Goal: Task Accomplishment & Management: Manage account settings

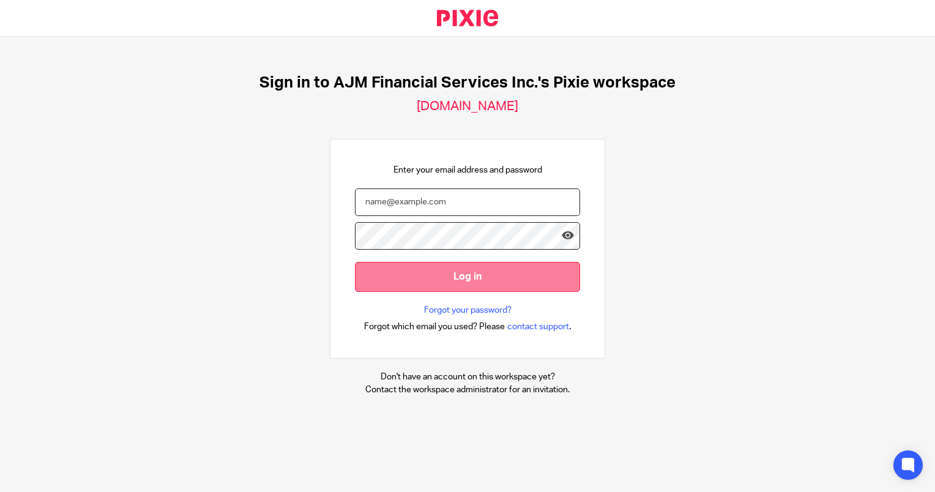
type input "Lihander@ajmfs.co.za"
click at [483, 290] on input "Log in" at bounding box center [467, 277] width 225 height 30
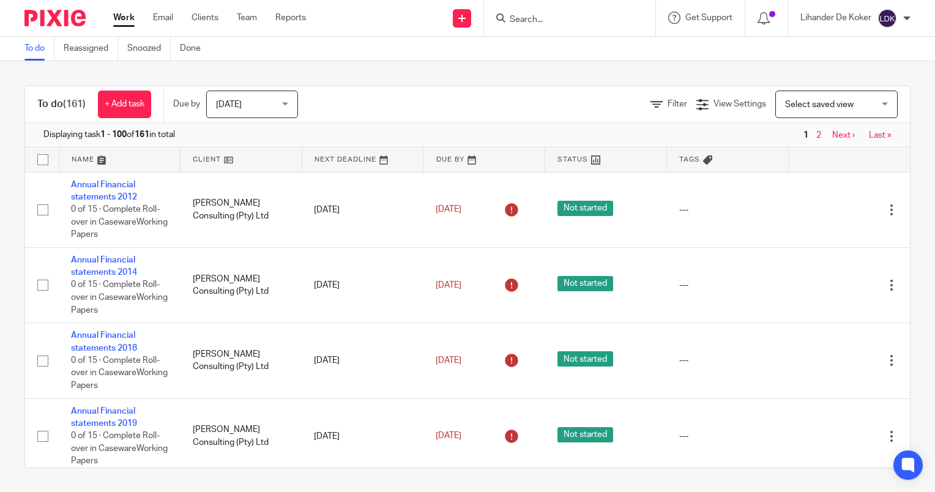
click at [224, 113] on span "[DATE]" at bounding box center [248, 104] width 65 height 26
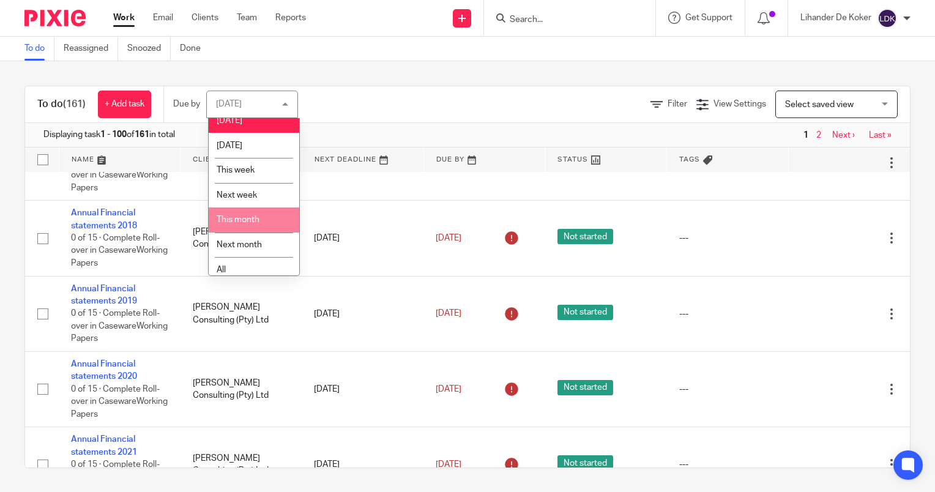
scroll to position [18, 0]
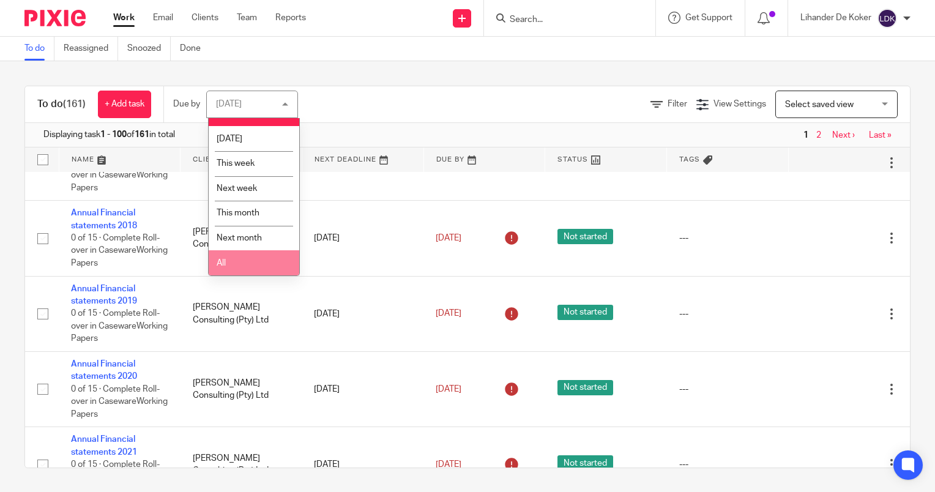
click at [250, 269] on li "All" at bounding box center [254, 262] width 91 height 25
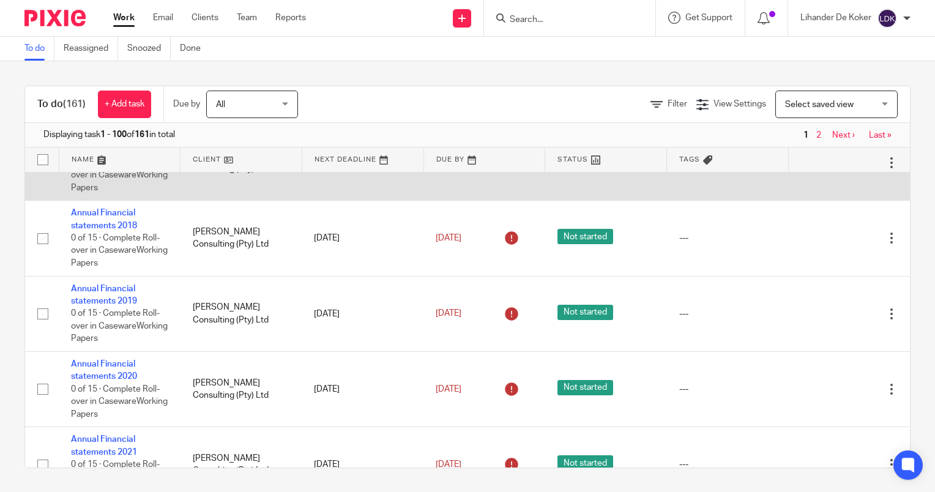
drag, startPoint x: 252, startPoint y: 254, endPoint x: 305, endPoint y: 208, distance: 70.3
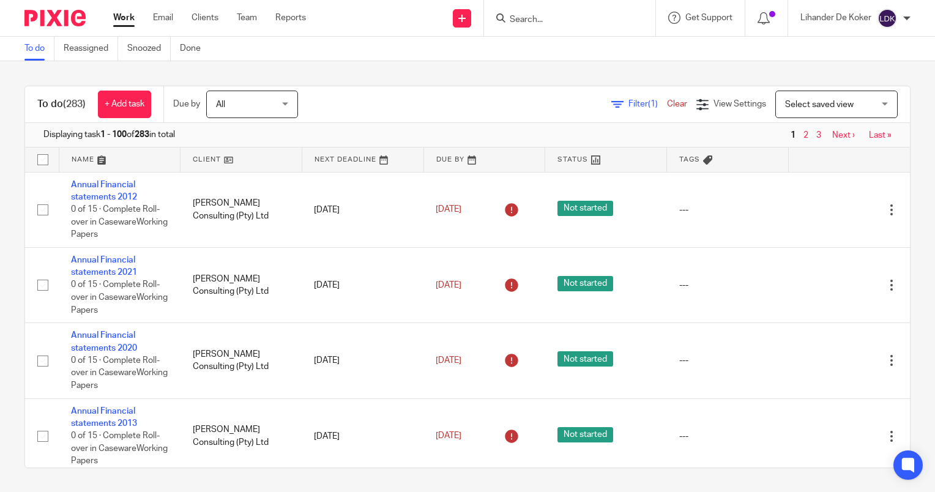
drag, startPoint x: 0, startPoint y: 0, endPoint x: 431, endPoint y: 110, distance: 444.5
click at [431, 110] on div "Filter (1) Clear View Settings View Settings (1) Filters Clear Save Manage save…" at bounding box center [614, 105] width 590 height 28
click at [531, 19] on input "Search" at bounding box center [563, 20] width 110 height 11
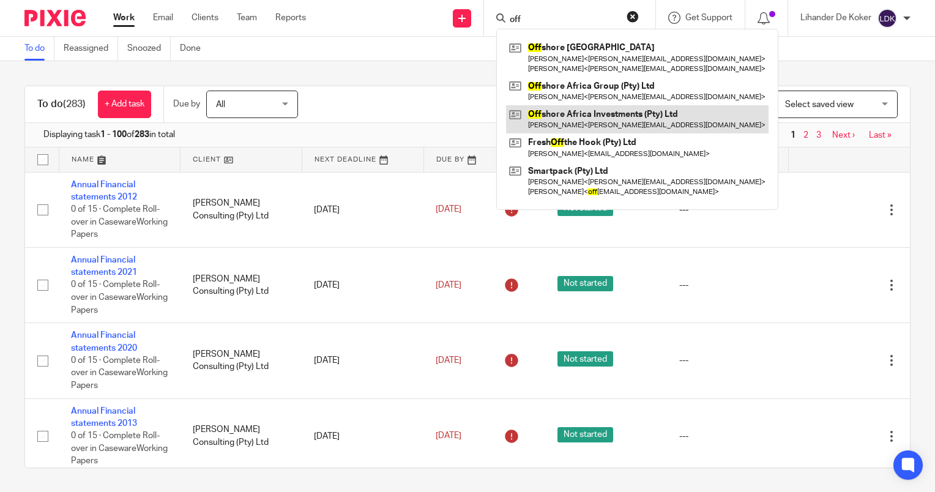
type input "off"
click at [580, 119] on link at bounding box center [637, 119] width 262 height 28
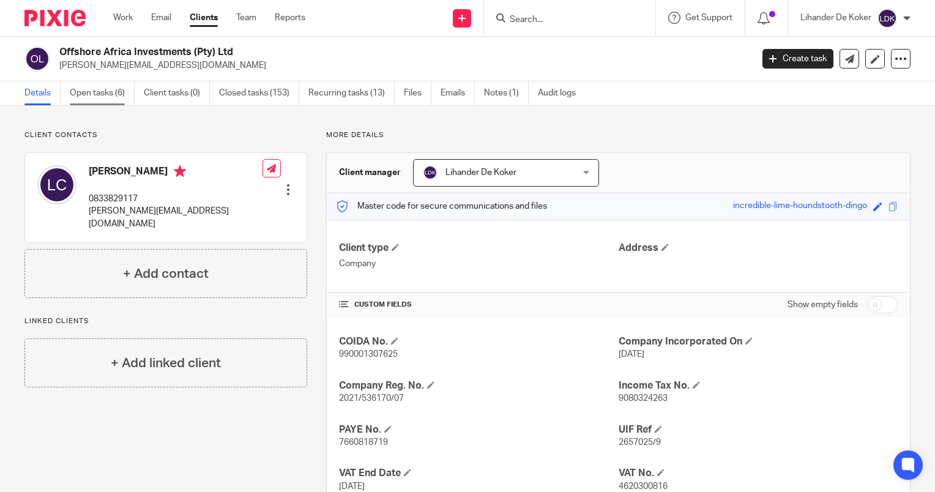
click at [124, 91] on link "Open tasks (6)" at bounding box center [102, 93] width 65 height 24
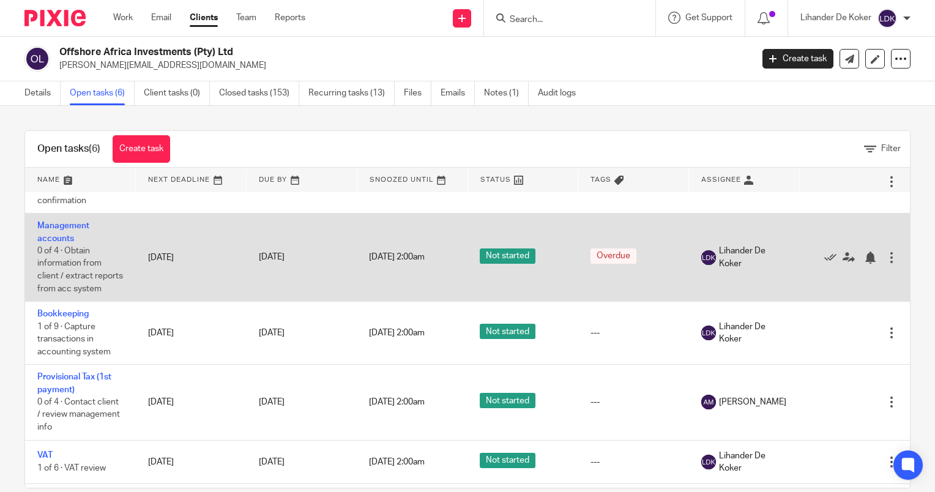
scroll to position [61, 0]
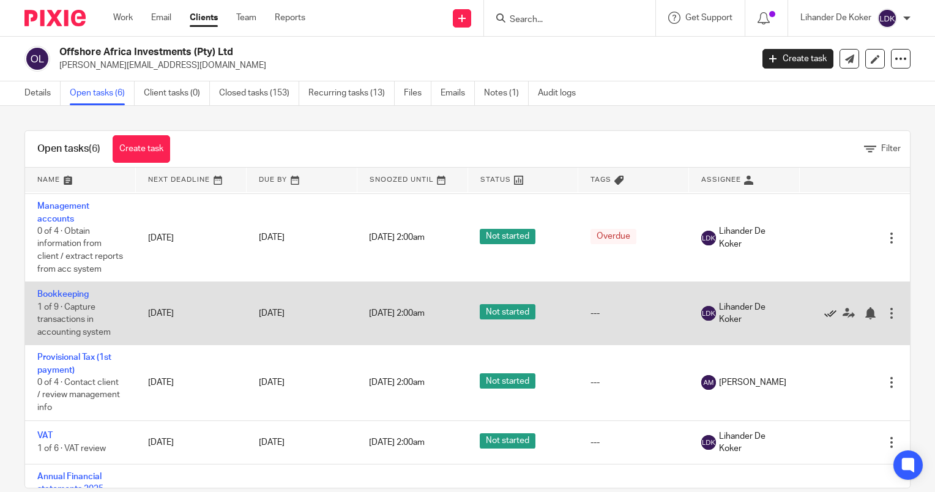
click at [824, 319] on icon at bounding box center [830, 313] width 12 height 12
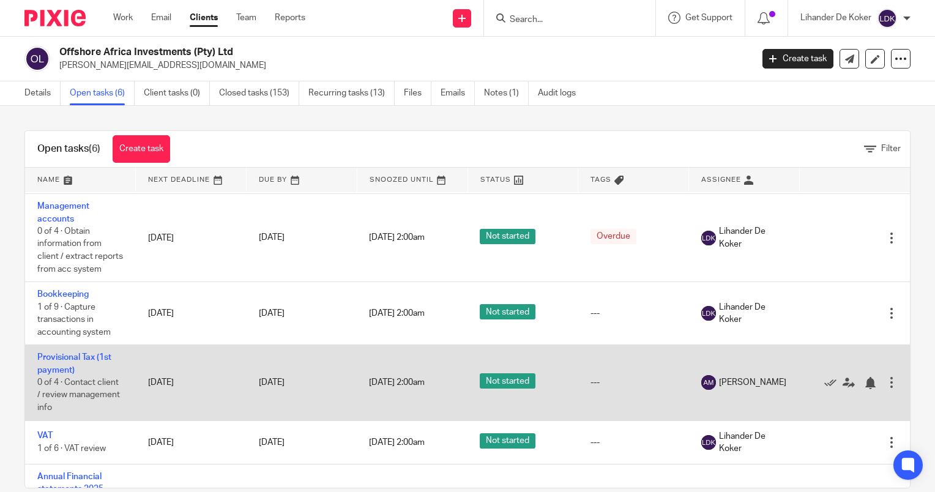
scroll to position [78, 0]
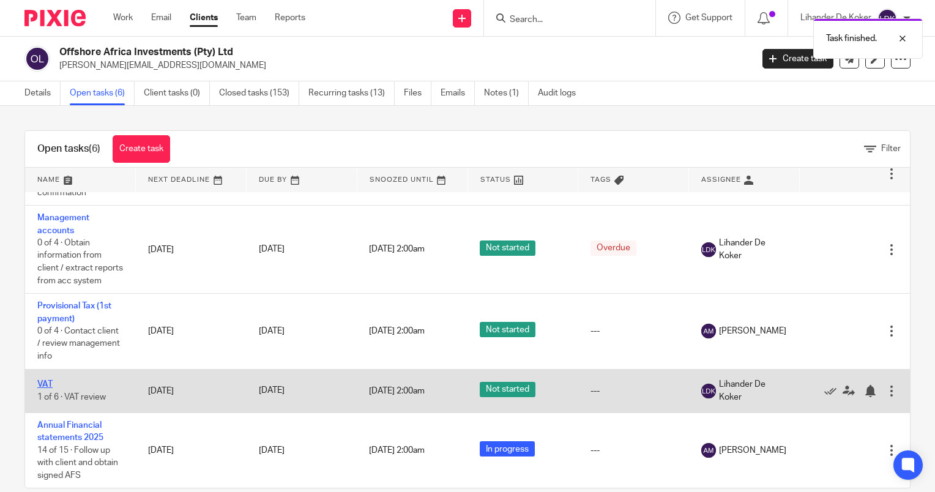
click at [40, 380] on link "VAT" at bounding box center [44, 384] width 15 height 9
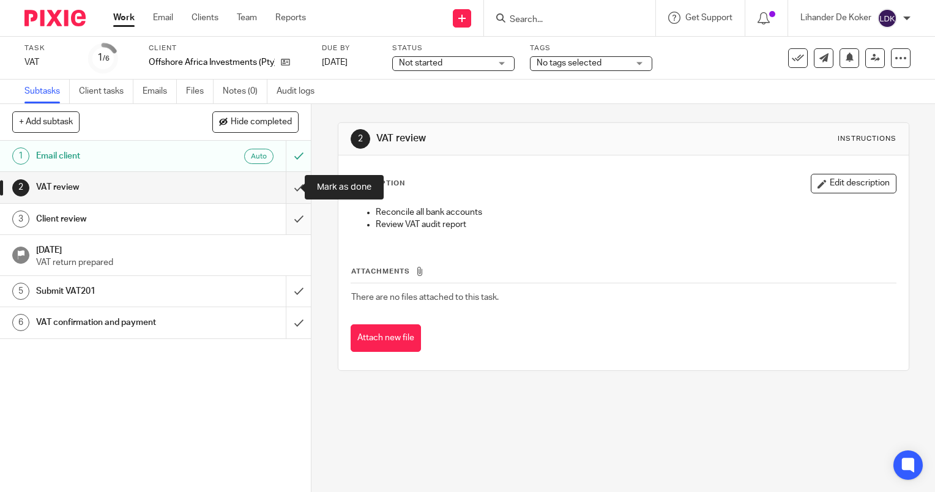
drag, startPoint x: 284, startPoint y: 188, endPoint x: 298, endPoint y: 214, distance: 29.8
click at [286, 187] on input "submit" at bounding box center [155, 187] width 311 height 31
click at [295, 218] on input "submit" at bounding box center [155, 219] width 311 height 31
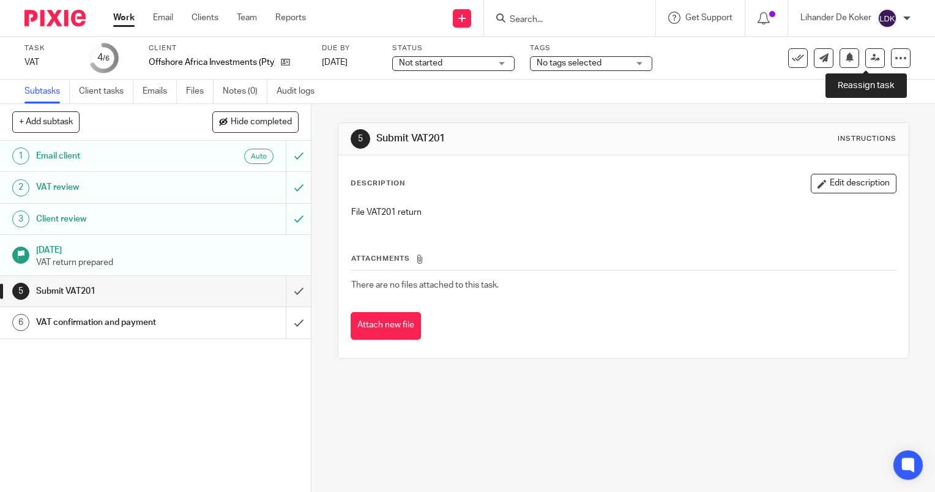
click at [865, 64] on link at bounding box center [875, 58] width 20 height 20
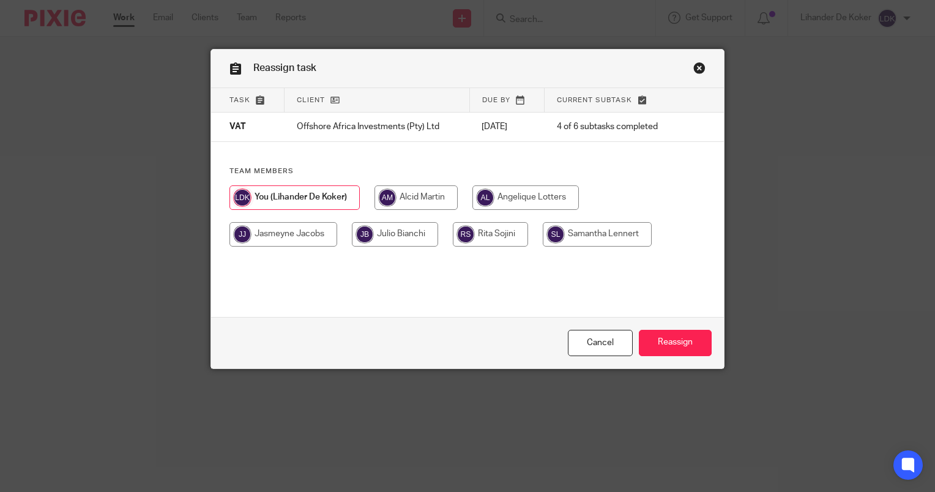
click at [408, 198] on input "radio" at bounding box center [415, 197] width 83 height 24
radio input "true"
click at [678, 341] on input "Reassign" at bounding box center [675, 343] width 73 height 26
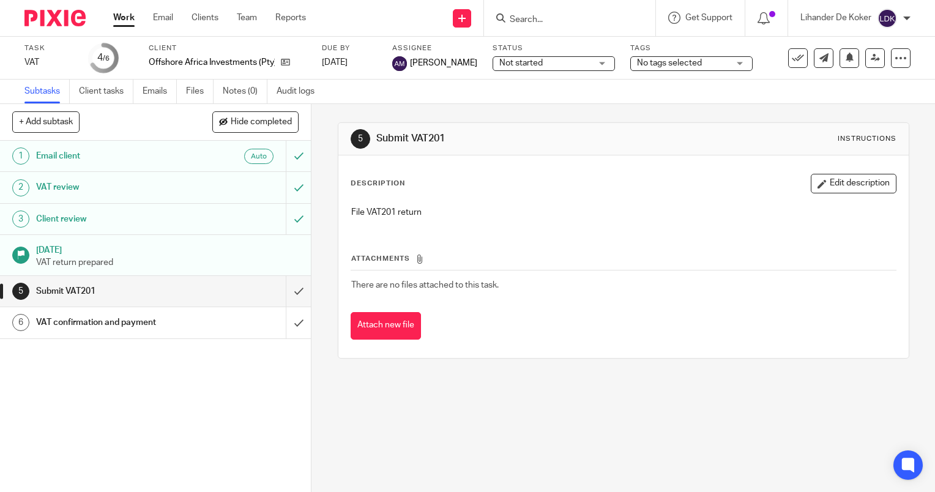
click at [124, 15] on link "Work" at bounding box center [123, 18] width 21 height 12
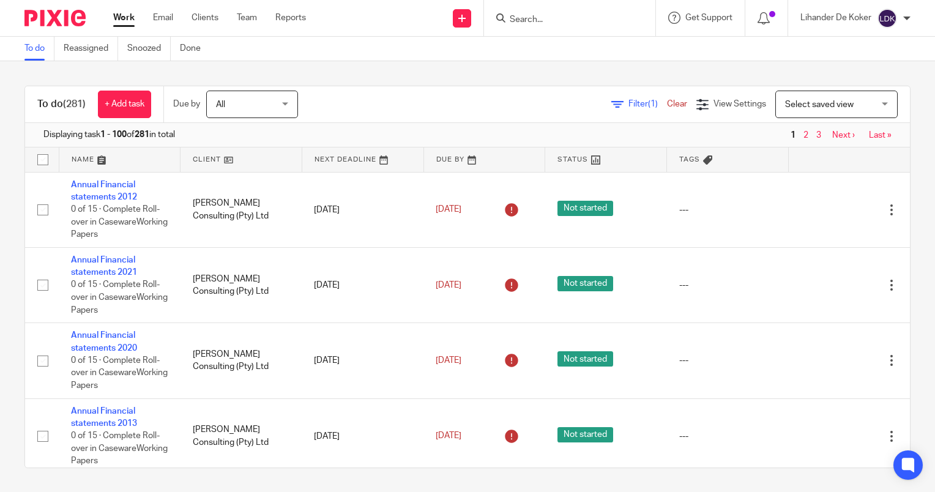
click at [533, 22] on input "Search" at bounding box center [563, 20] width 110 height 11
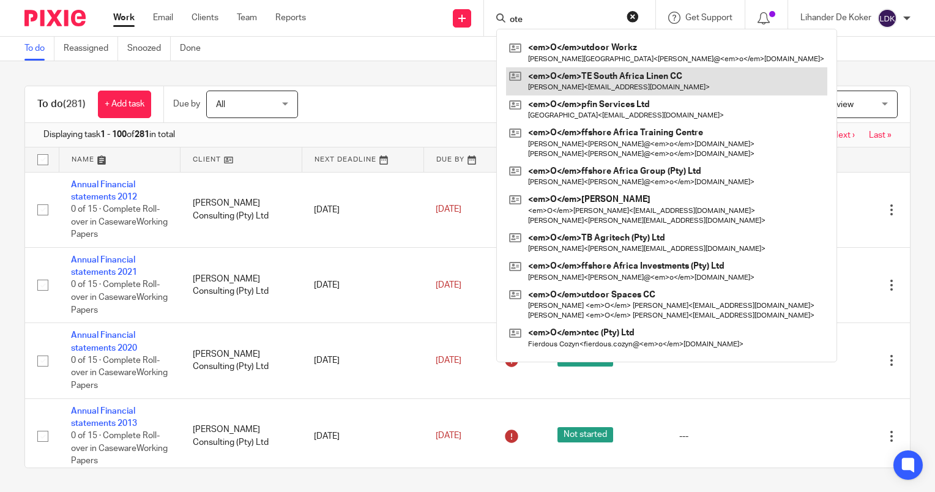
type input "ote"
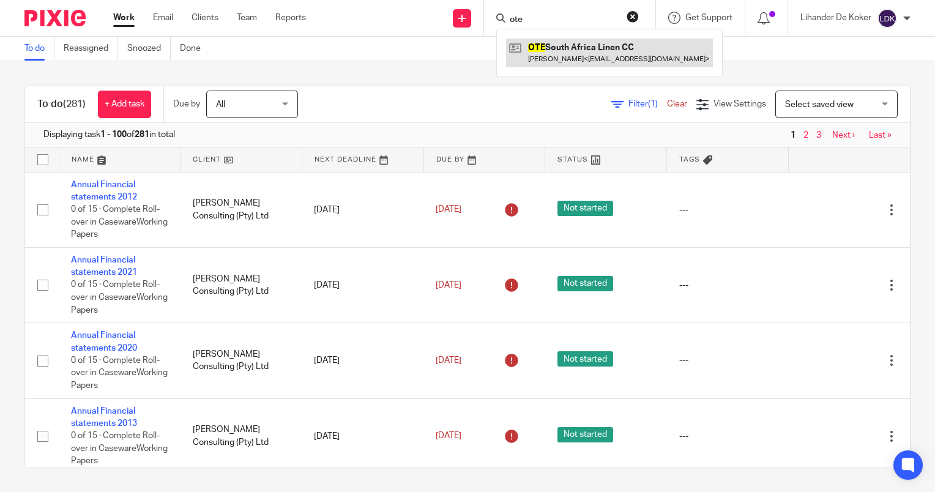
drag, startPoint x: 558, startPoint y: 70, endPoint x: 558, endPoint y: 54, distance: 15.9
click at [558, 54] on link at bounding box center [609, 53] width 207 height 28
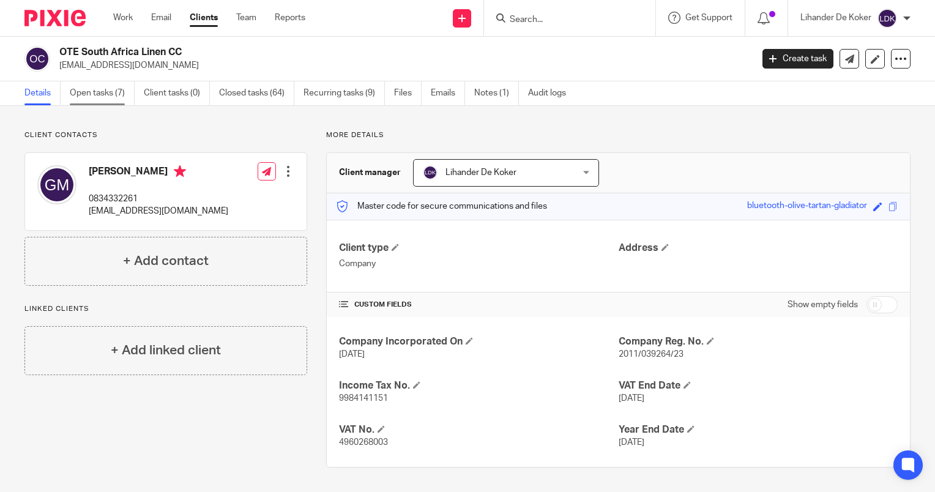
click at [123, 101] on link "Open tasks (7)" at bounding box center [102, 93] width 65 height 24
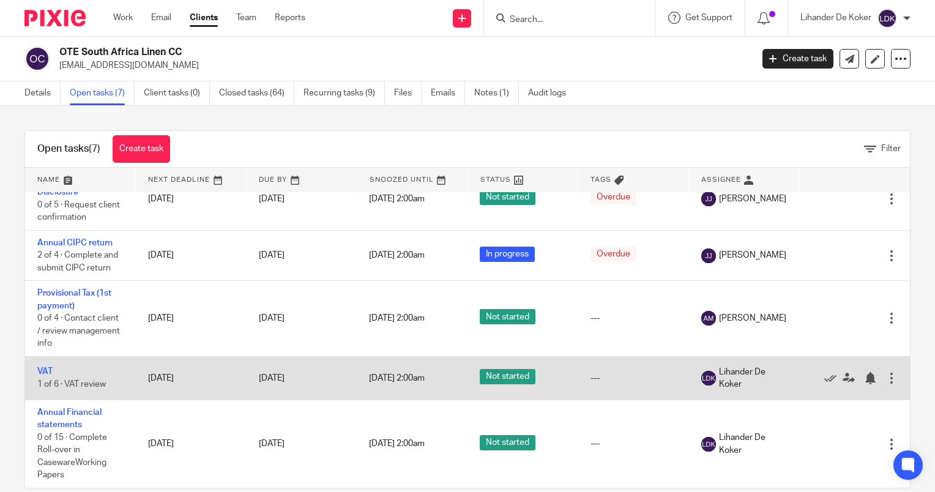
scroll to position [166, 0]
click at [824, 379] on icon at bounding box center [830, 378] width 12 height 12
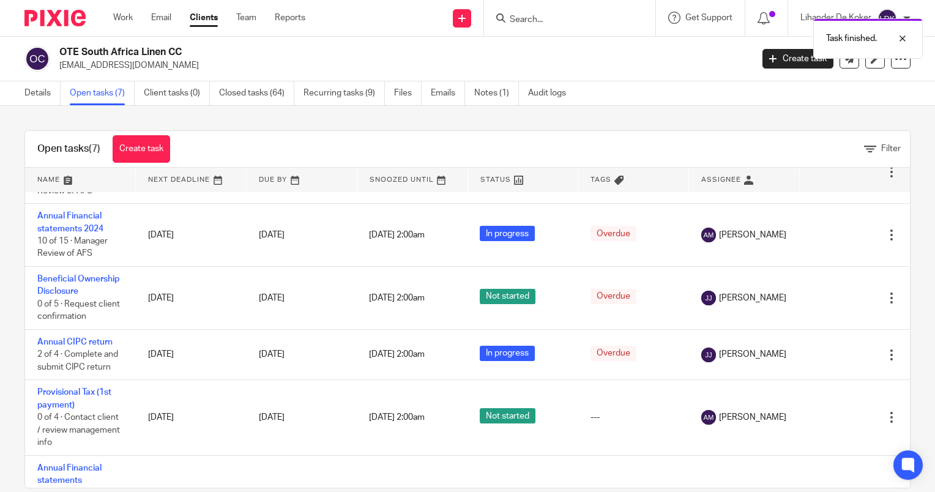
scroll to position [0, 0]
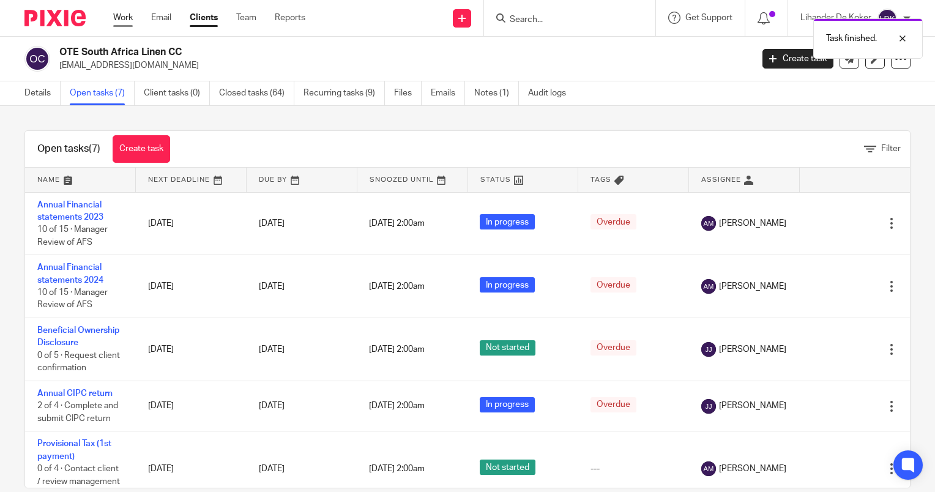
click at [122, 18] on link "Work" at bounding box center [123, 18] width 20 height 12
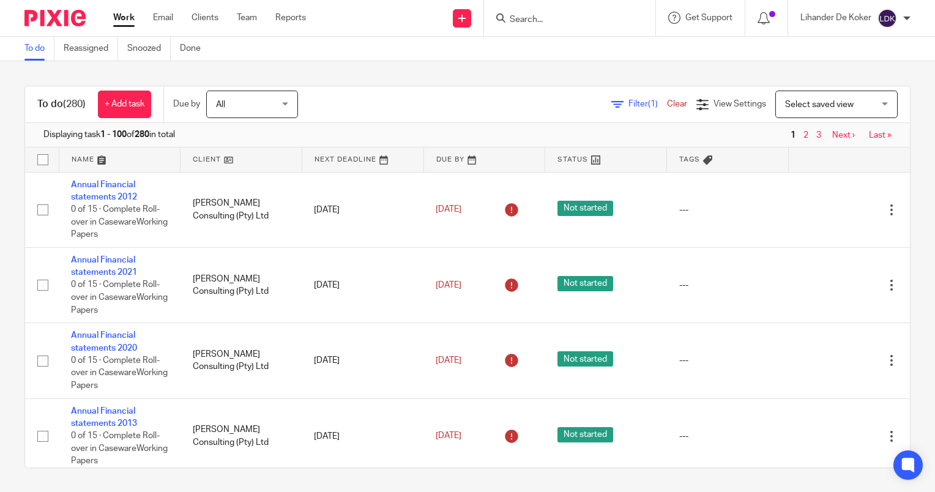
click at [611, 102] on link "Filter (1)" at bounding box center [639, 104] width 56 height 9
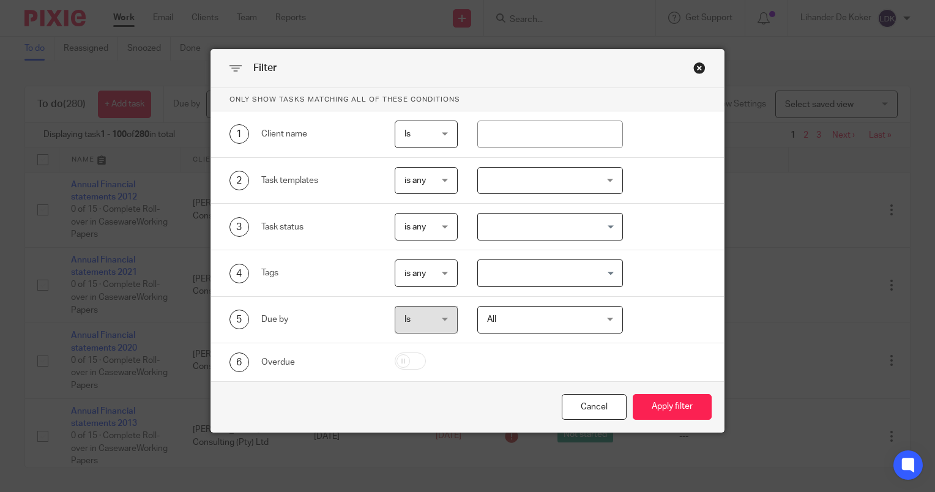
click at [530, 187] on div at bounding box center [550, 181] width 146 height 28
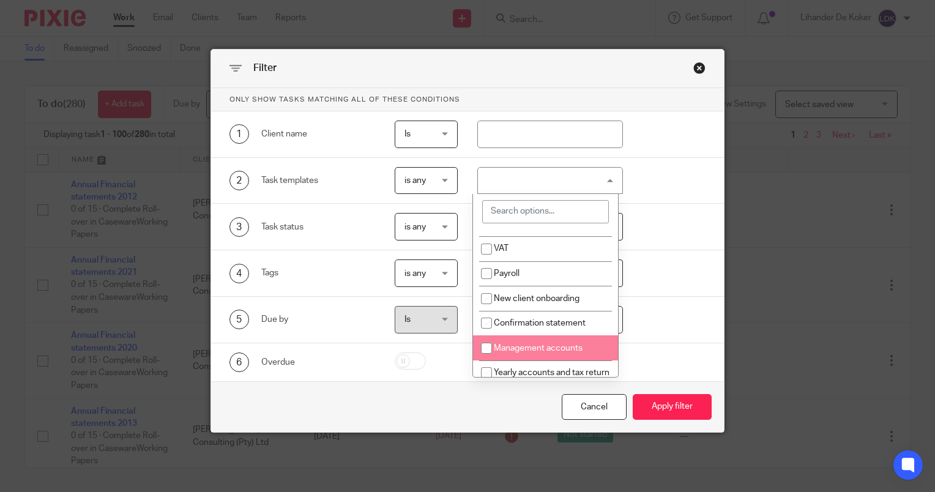
scroll to position [122, 0]
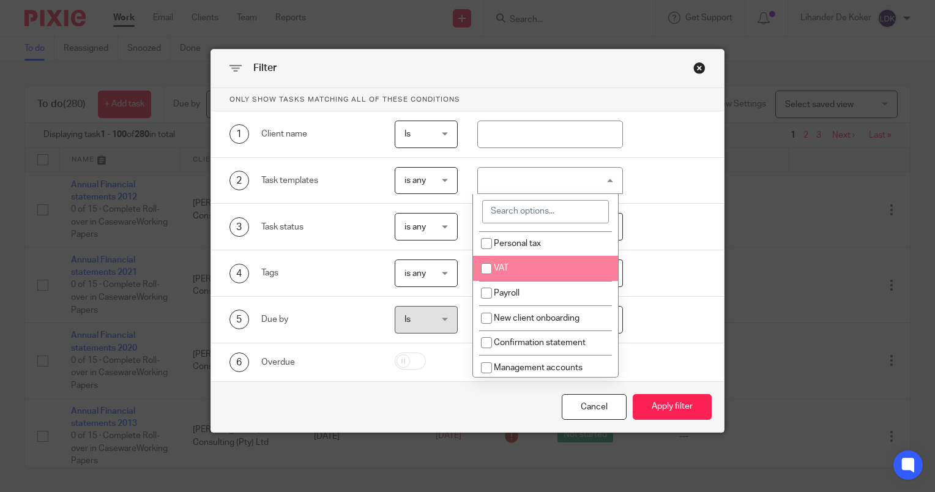
click at [522, 274] on li "VAT" at bounding box center [545, 268] width 145 height 25
checkbox input "true"
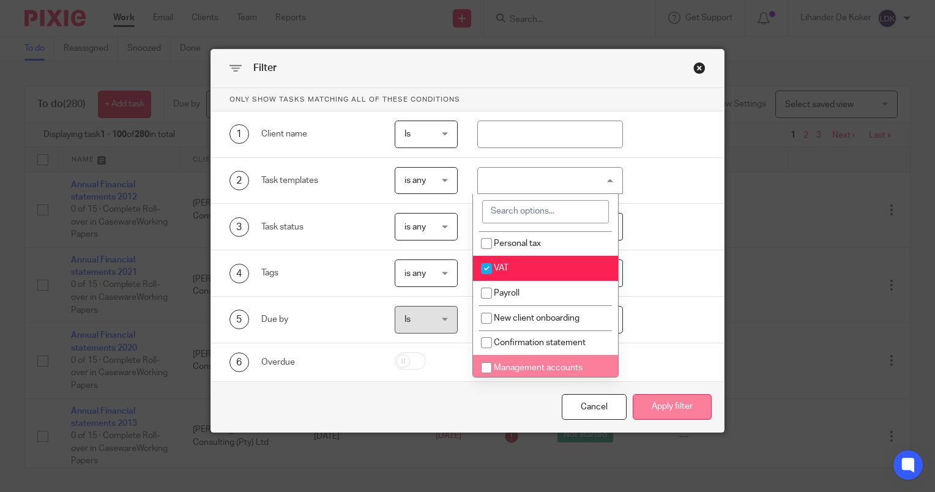
click at [656, 411] on button "Apply filter" at bounding box center [671, 407] width 79 height 26
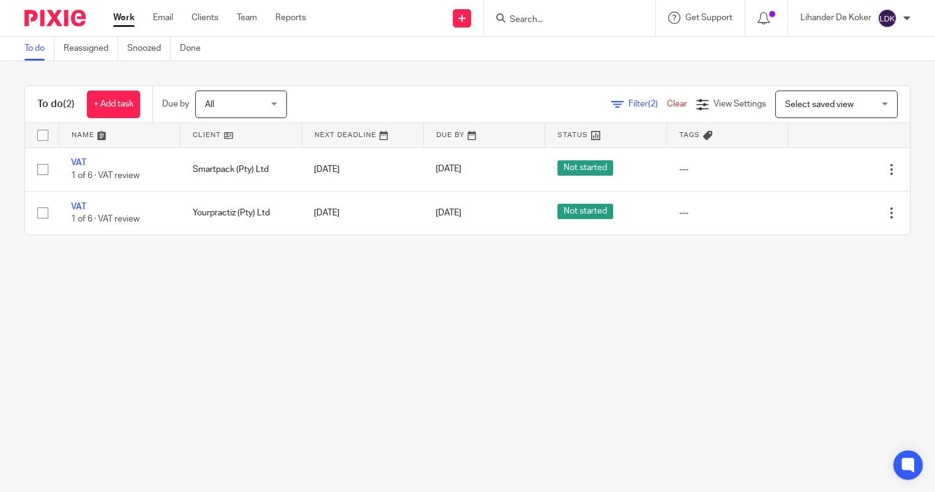
click at [545, 23] on input "Search" at bounding box center [563, 20] width 110 height 11
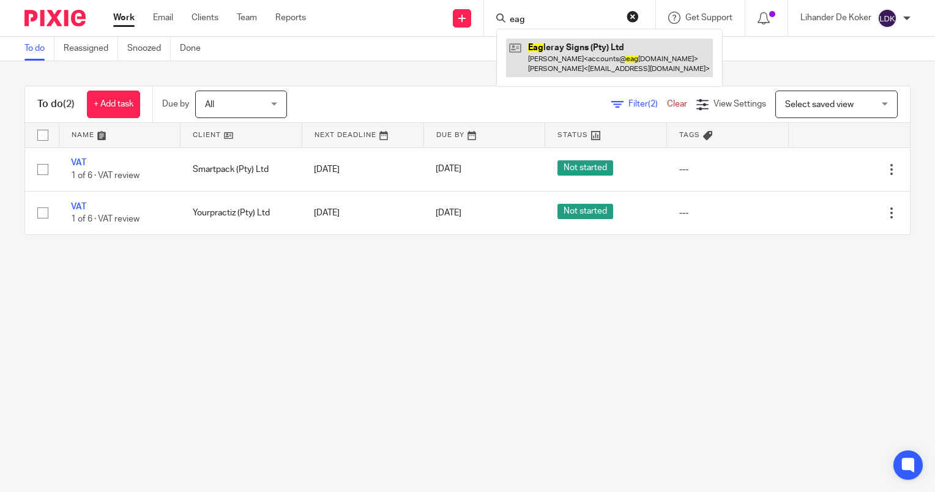
type input "eag"
drag, startPoint x: 544, startPoint y: 64, endPoint x: 529, endPoint y: 45, distance: 23.9
click at [529, 45] on link at bounding box center [609, 58] width 207 height 38
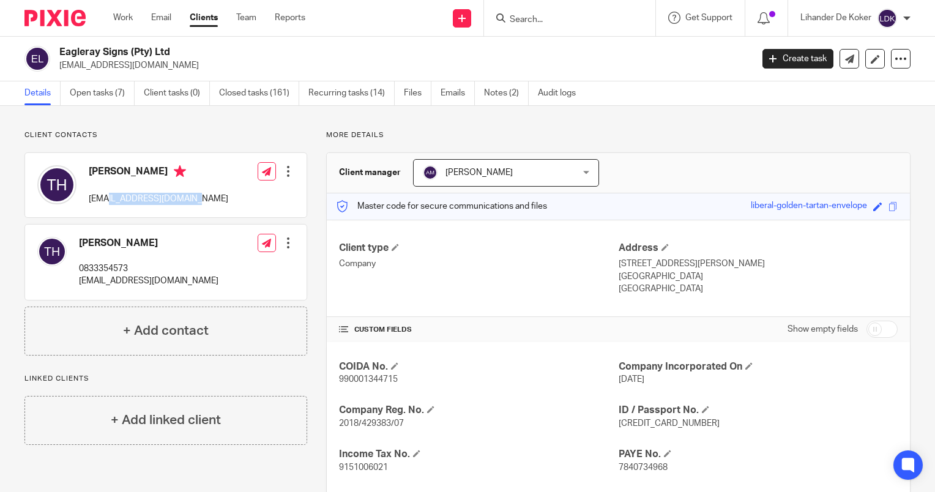
drag, startPoint x: 195, startPoint y: 201, endPoint x: 106, endPoint y: 209, distance: 89.1
click at [106, 209] on div "[PERSON_NAME] [EMAIL_ADDRESS][DOMAIN_NAME] Edit contact Create client from cont…" at bounding box center [165, 185] width 281 height 64
click at [532, 17] on input "Search" at bounding box center [563, 20] width 110 height 11
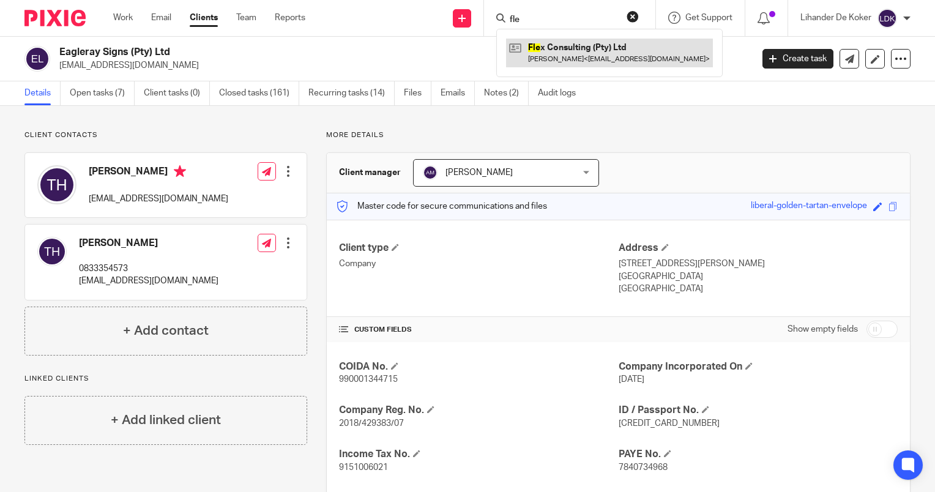
type input "fle"
click at [546, 42] on link at bounding box center [609, 53] width 207 height 28
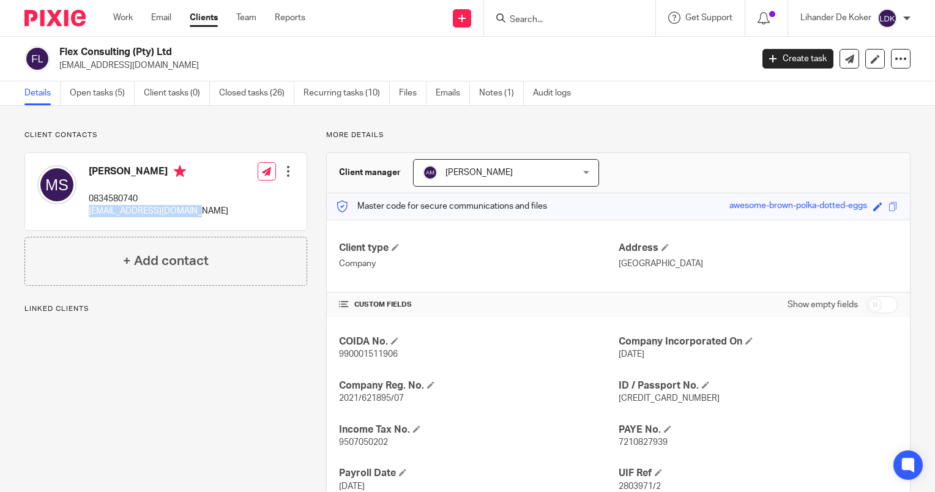
drag, startPoint x: 111, startPoint y: 224, endPoint x: 84, endPoint y: 218, distance: 28.3
click at [84, 218] on div "[PERSON_NAME] 0834580740 [EMAIL_ADDRESS][DOMAIN_NAME] Edit contact Create clien…" at bounding box center [165, 191] width 281 height 77
copy p "[EMAIL_ADDRESS][DOMAIN_NAME]"
click at [105, 95] on link "Open tasks (5)" at bounding box center [102, 93] width 65 height 24
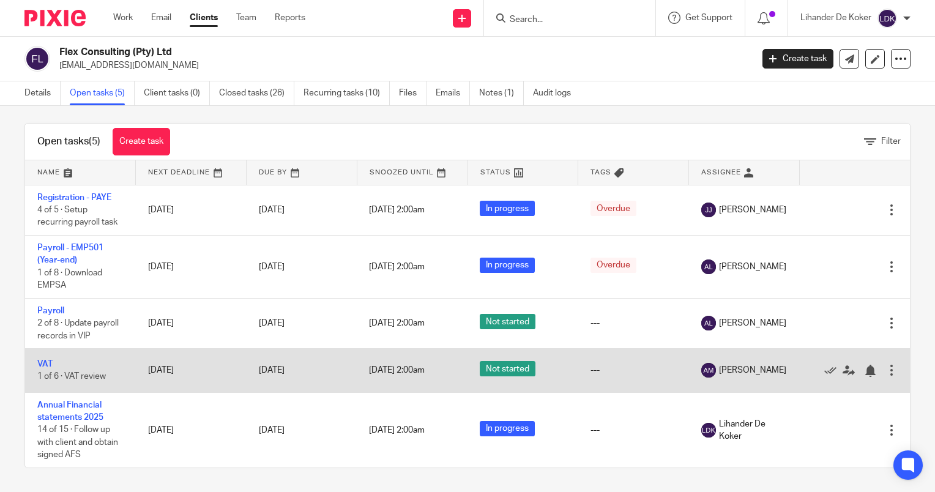
scroll to position [9, 0]
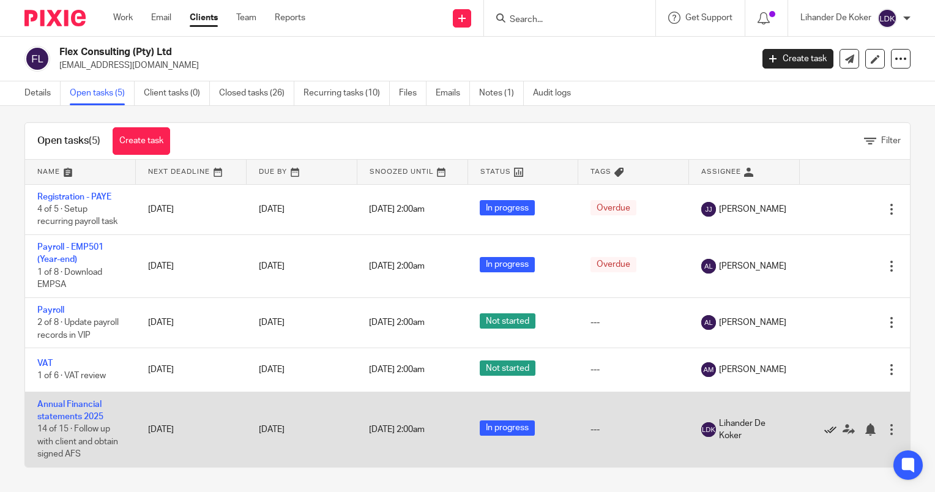
click at [824, 429] on icon at bounding box center [830, 429] width 12 height 12
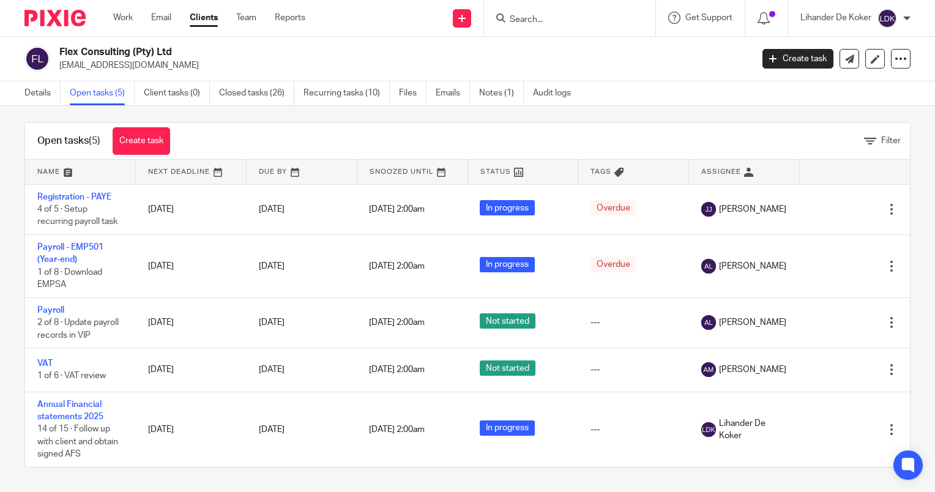
scroll to position [0, 0]
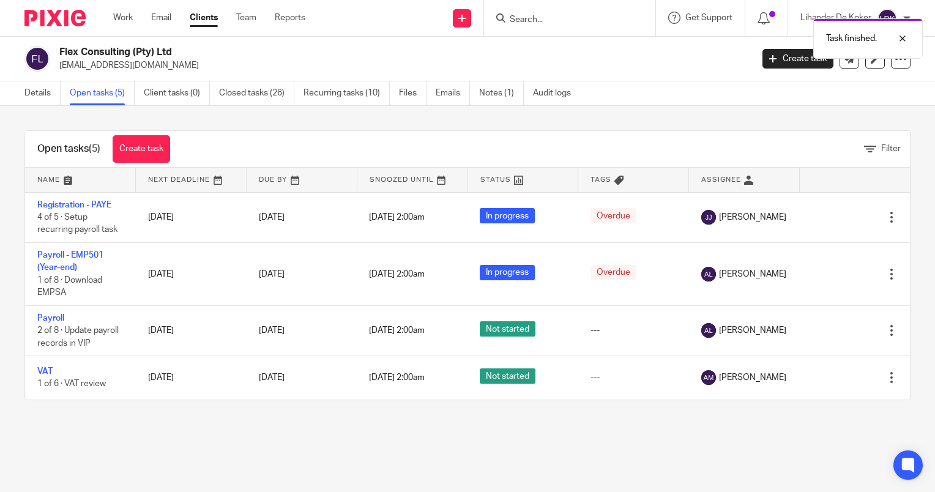
click at [539, 17] on div "Task finished." at bounding box center [694, 35] width 455 height 46
click at [521, 17] on div "Task finished." at bounding box center [694, 35] width 455 height 46
drag, startPoint x: 519, startPoint y: 17, endPoint x: 521, endPoint y: 42, distance: 25.1
click at [521, 19] on div "Task finished." at bounding box center [694, 35] width 455 height 46
click at [521, 42] on div "Task finished." at bounding box center [694, 35] width 455 height 46
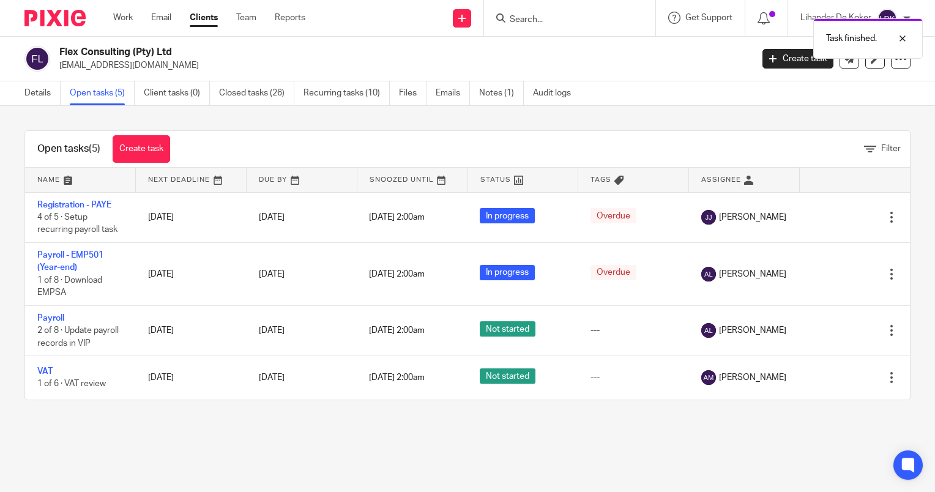
click at [516, 21] on div "Task finished." at bounding box center [694, 35] width 455 height 46
click at [905, 37] on div at bounding box center [893, 38] width 33 height 15
click at [525, 19] on input "Search" at bounding box center [563, 20] width 110 height 11
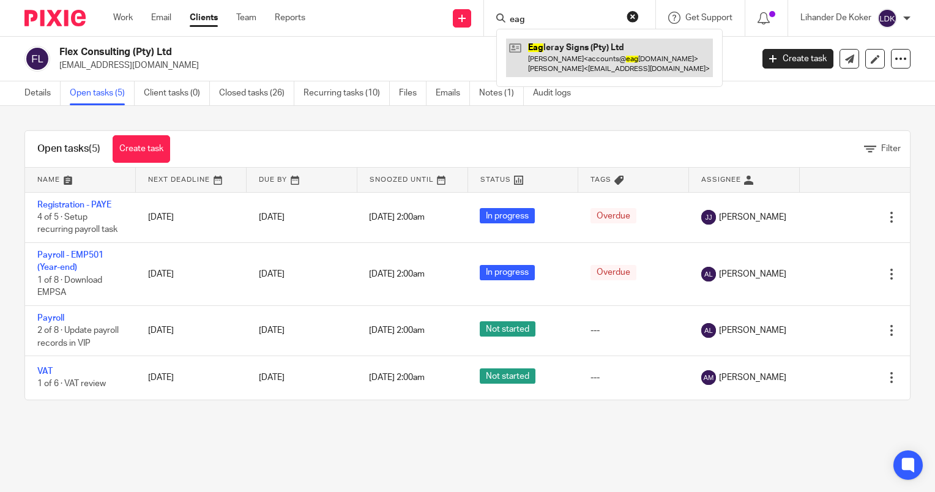
type input "eag"
click at [543, 54] on link at bounding box center [609, 58] width 207 height 38
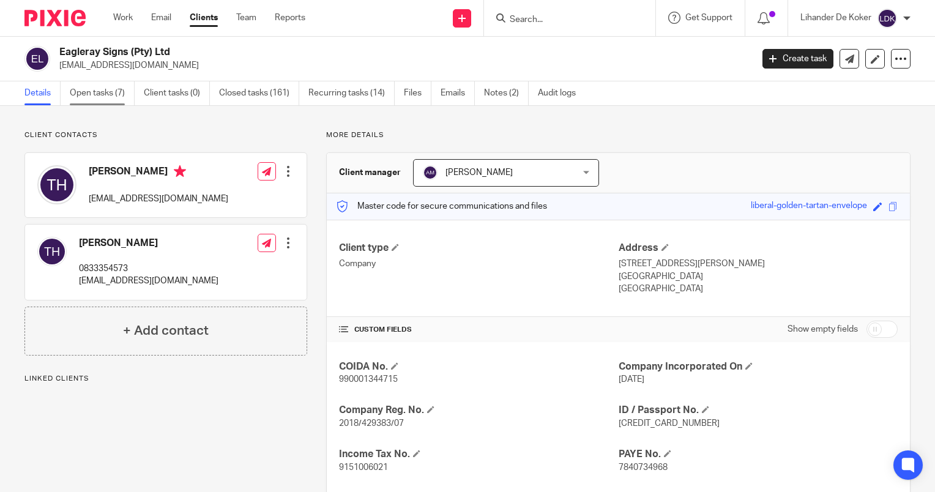
click at [92, 95] on link "Open tasks (7)" at bounding box center [102, 93] width 65 height 24
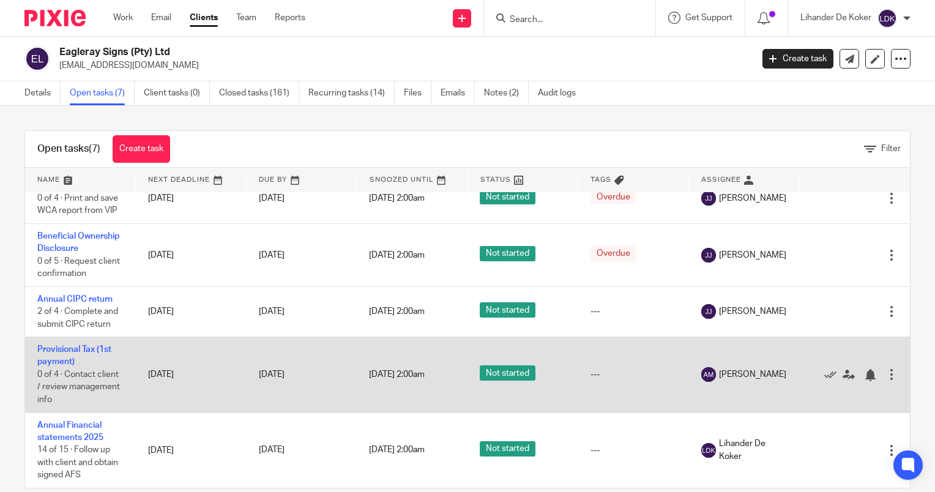
scroll to position [135, 0]
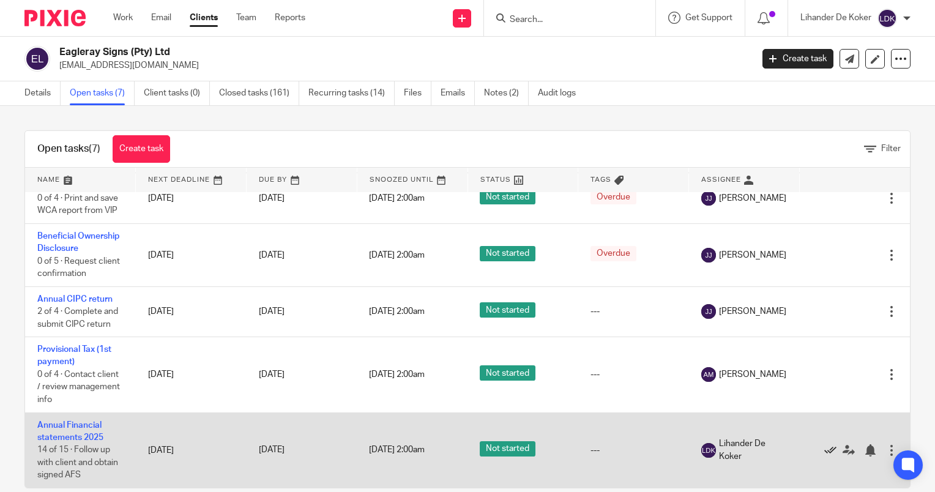
click at [824, 448] on icon at bounding box center [830, 450] width 12 height 12
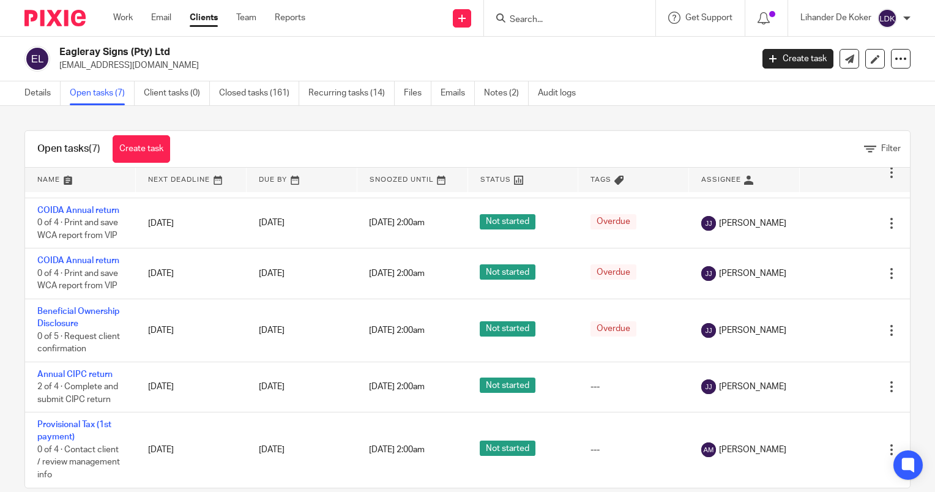
click at [529, 22] on input "Search" at bounding box center [563, 20] width 110 height 11
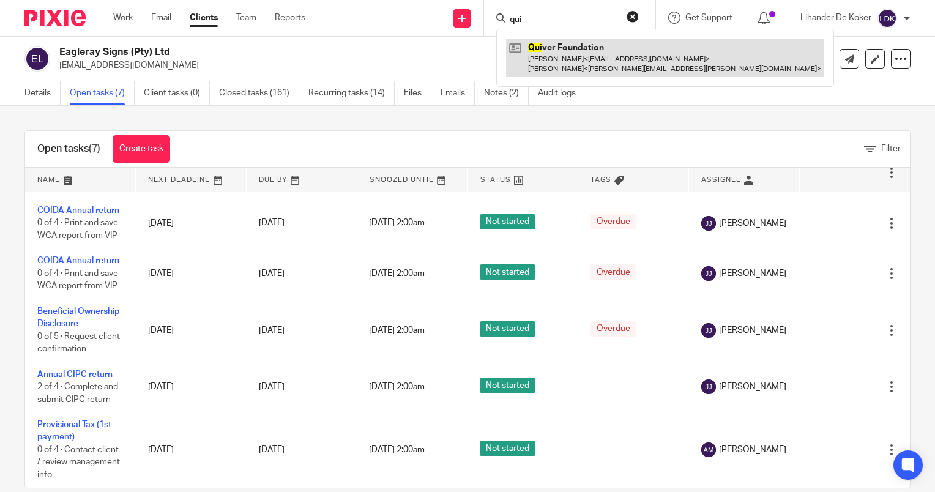
type input "qui"
click at [551, 58] on link at bounding box center [665, 58] width 318 height 38
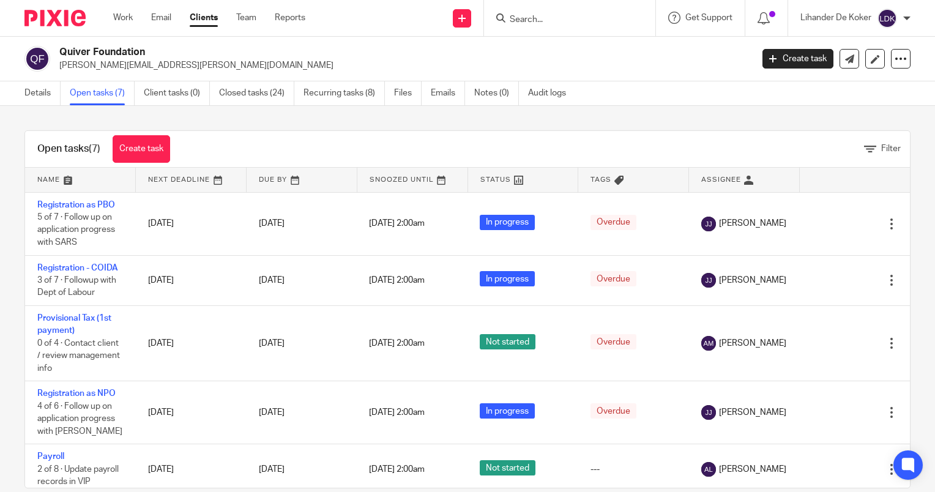
scroll to position [161, 0]
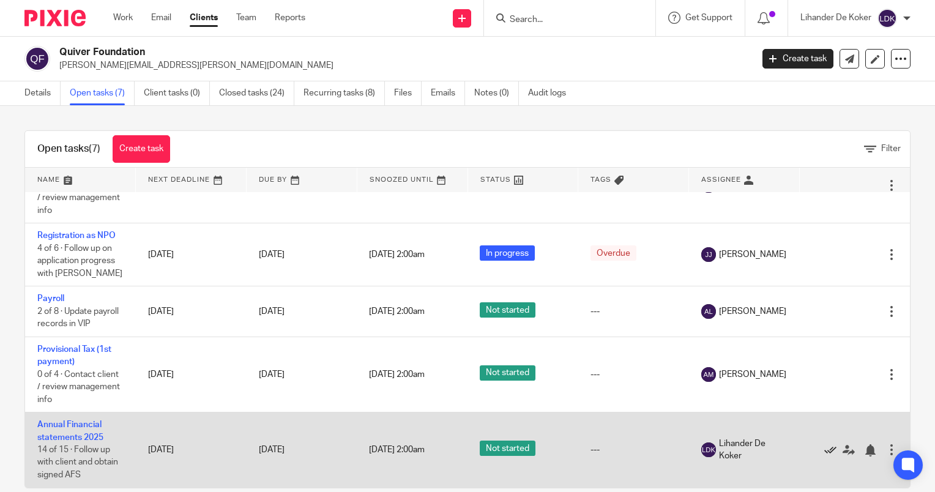
click at [824, 446] on icon at bounding box center [830, 450] width 12 height 12
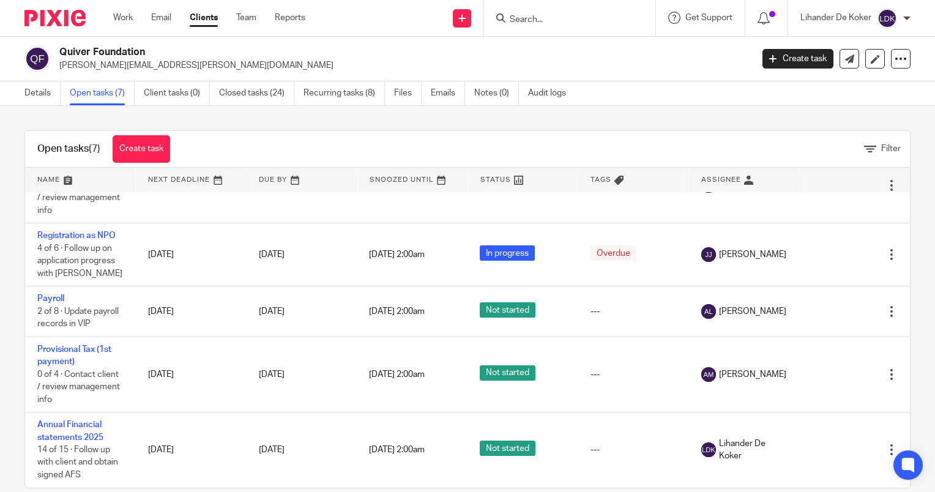
scroll to position [86, 0]
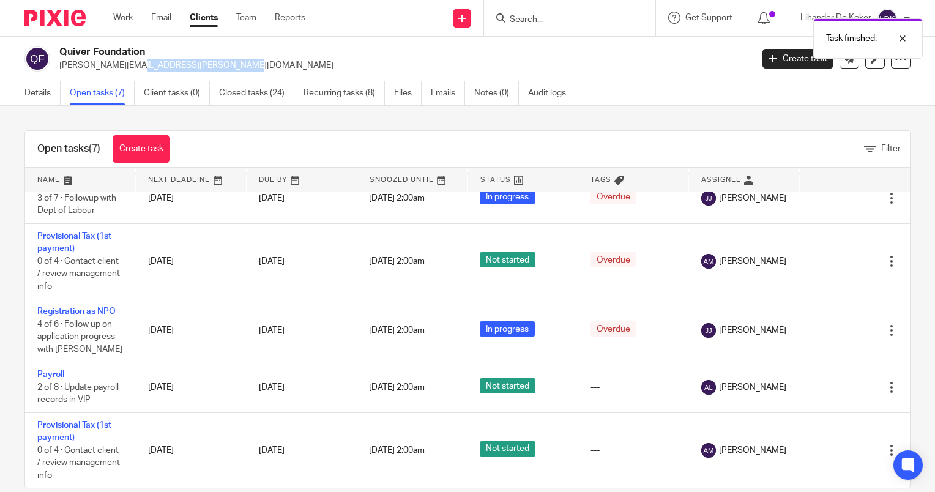
drag, startPoint x: 174, startPoint y: 65, endPoint x: 54, endPoint y: 70, distance: 119.4
click at [54, 70] on div "Quiver Foundation [PERSON_NAME][EMAIL_ADDRESS][PERSON_NAME][DOMAIN_NAME]" at bounding box center [383, 59] width 719 height 26
copy p "[PERSON_NAME][EMAIL_ADDRESS][PERSON_NAME][DOMAIN_NAME]"
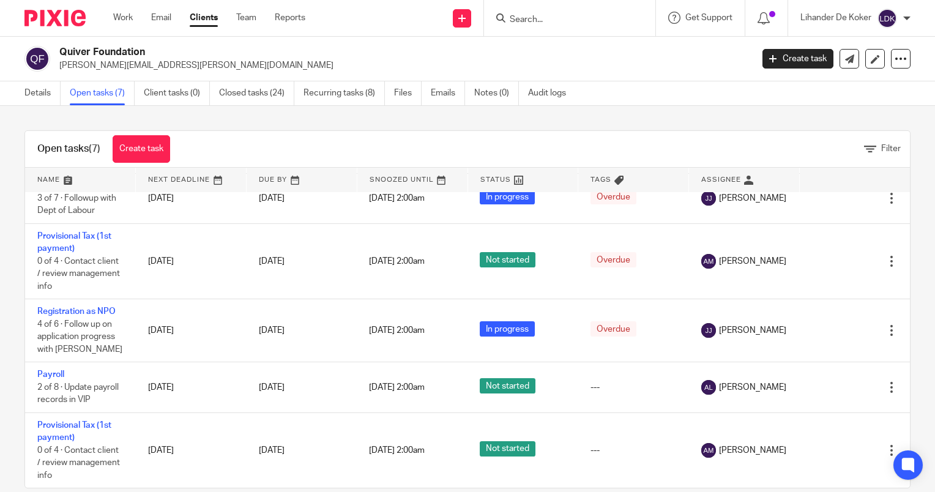
click at [218, 55] on h2 "Quiver Foundation" at bounding box center [332, 52] width 547 height 13
click at [47, 91] on link "Details" at bounding box center [42, 93] width 36 height 24
